Goal: Information Seeking & Learning: Understand process/instructions

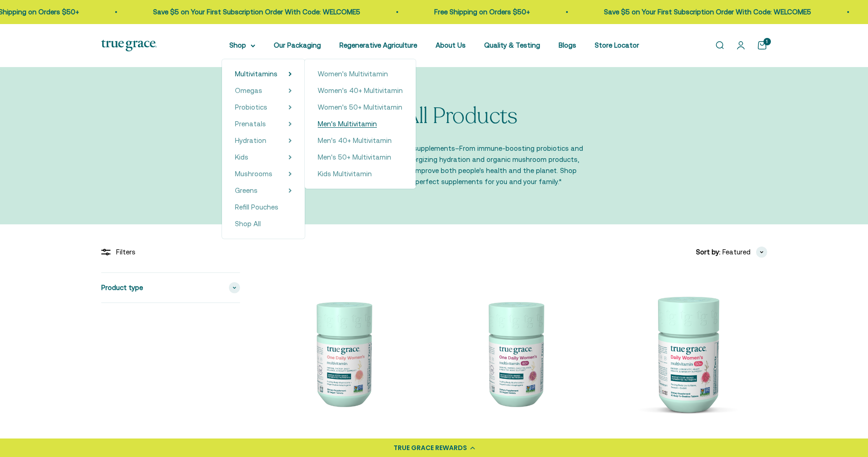
click at [351, 122] on span "Men's Multivitamin" at bounding box center [347, 124] width 59 height 8
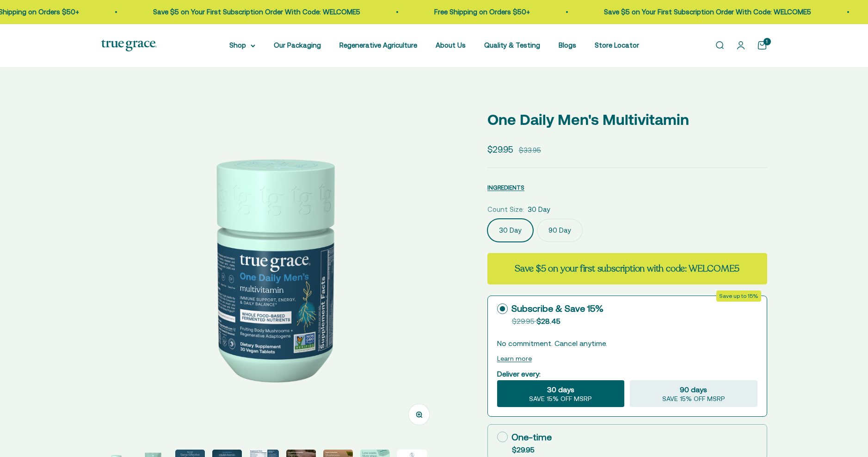
select select "3"
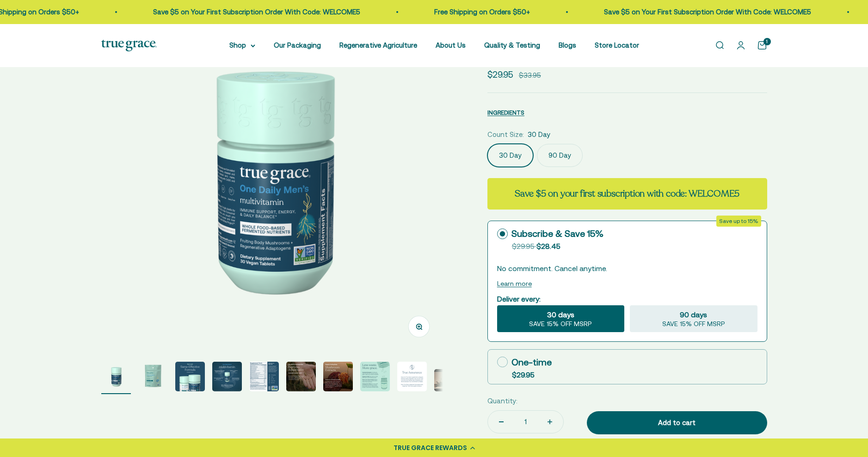
scroll to position [133, 0]
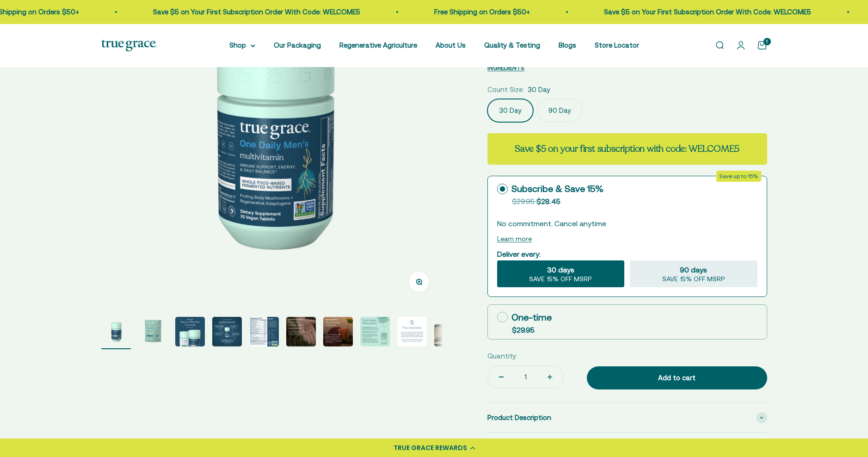
click at [263, 336] on img "Go to item 5" at bounding box center [264, 332] width 30 height 30
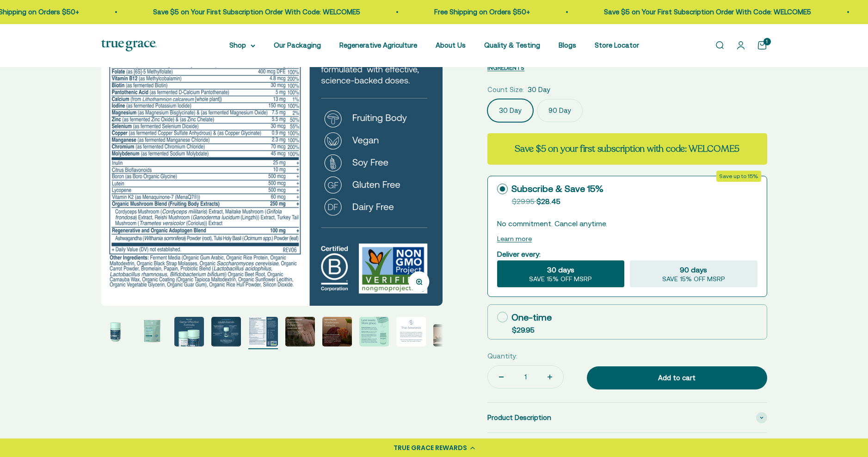
scroll to position [0, 0]
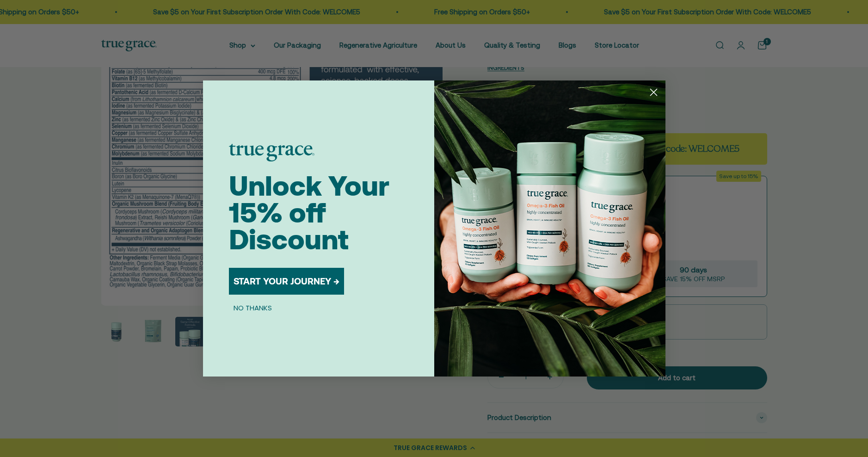
click at [651, 91] on circle "Close dialog" at bounding box center [652, 92] width 15 height 15
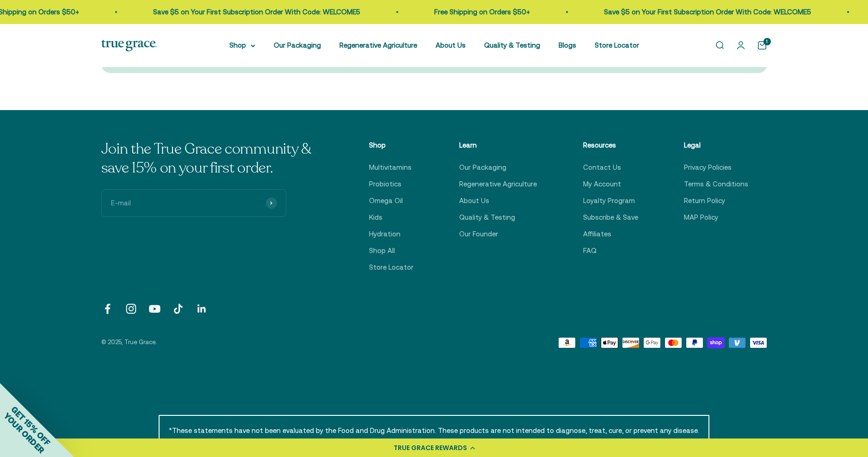
scroll to position [3005, 0]
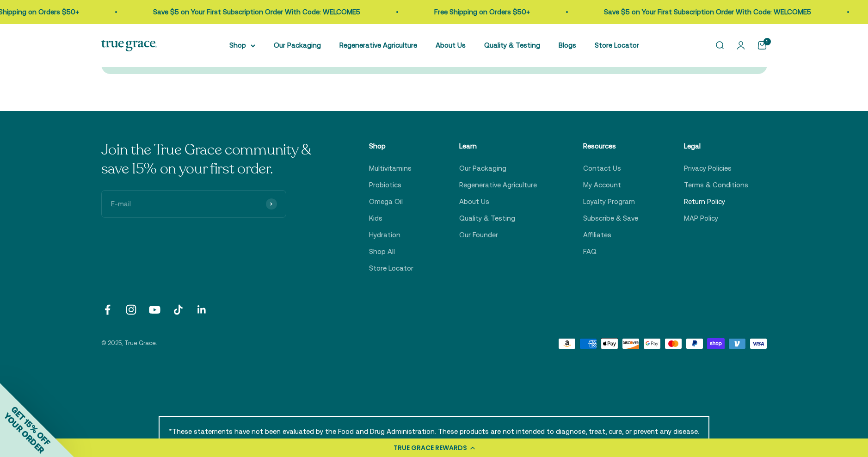
click at [709, 196] on link "Return Policy" at bounding box center [704, 201] width 41 height 11
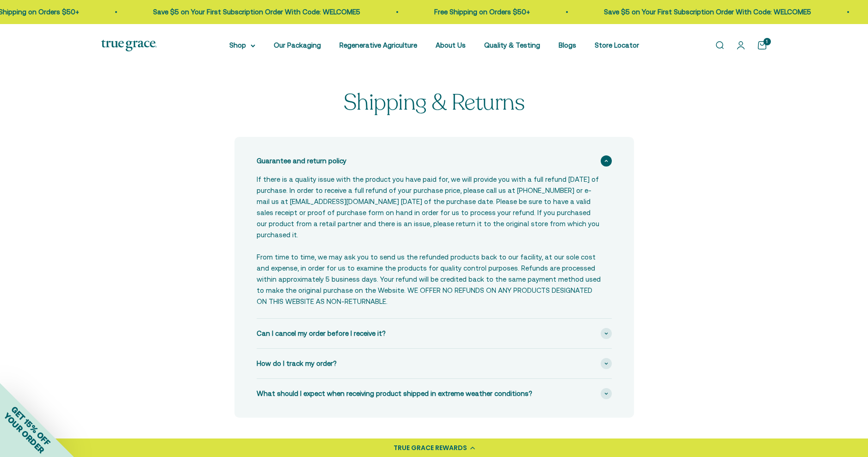
scroll to position [21, 0]
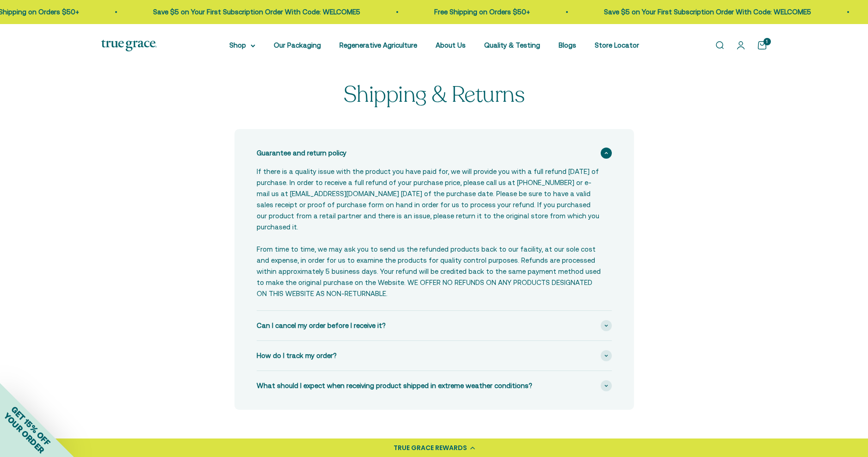
drag, startPoint x: 341, startPoint y: 274, endPoint x: 239, endPoint y: 171, distance: 145.1
click at [239, 171] on div "Guarantee and return policy If there is a quality issue with the product you ha…" at bounding box center [433, 269] width 399 height 281
copy div "If there is a quality issue with the product you have paid for, we will provide…"
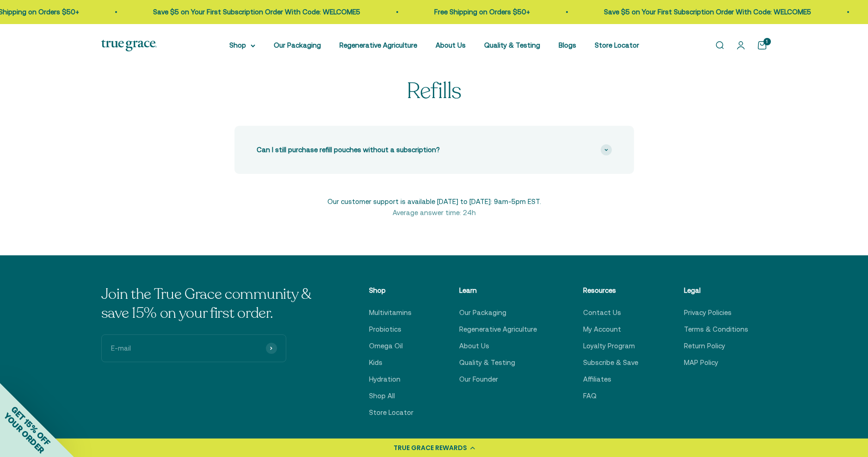
scroll to position [625, 0]
